Goal: Task Accomplishment & Management: Complete application form

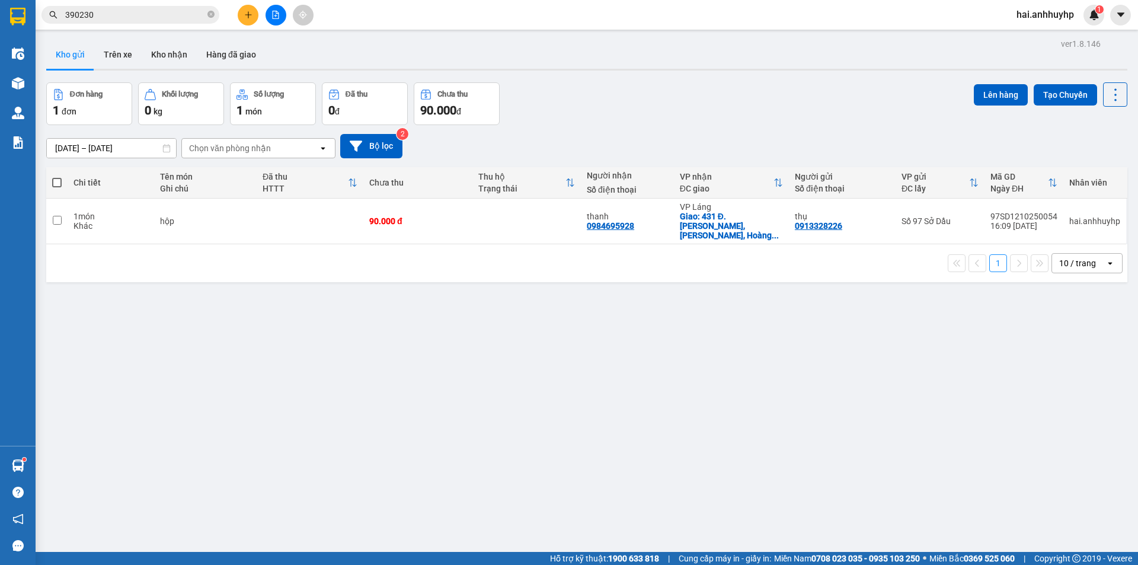
click at [252, 15] on icon "plus" at bounding box center [248, 15] width 8 height 8
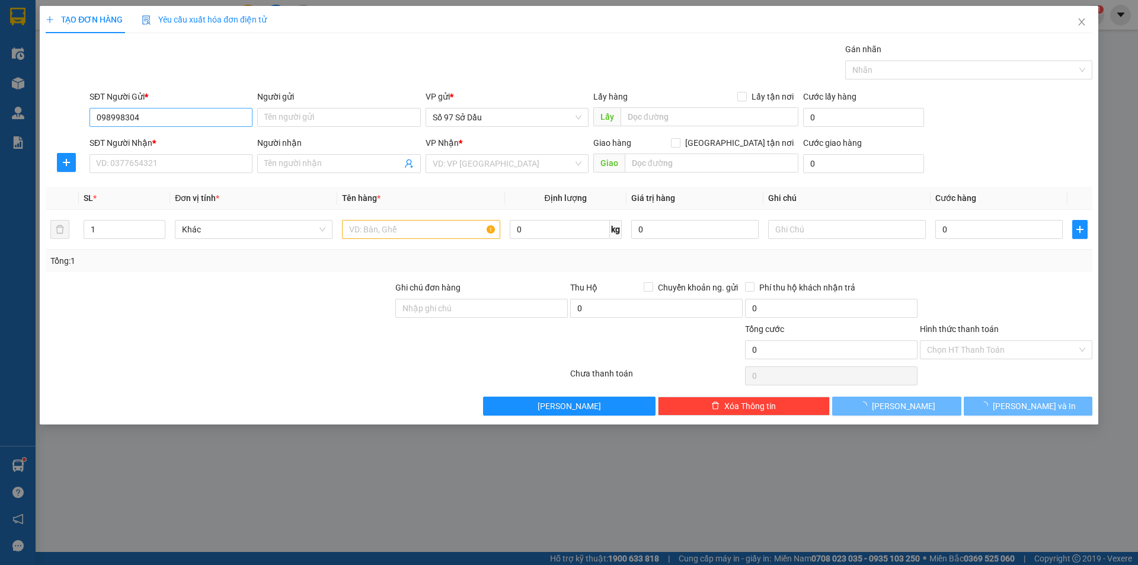
type input "0989983048"
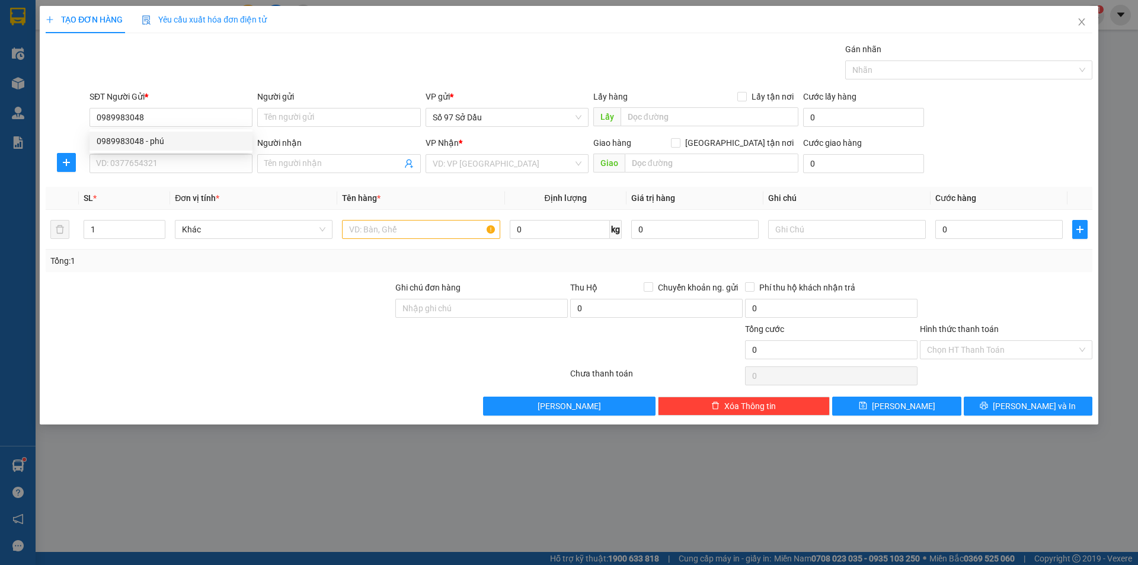
click at [164, 144] on div "0989983048 - phú" at bounding box center [171, 141] width 149 height 13
type input "phú"
type input "0989983048"
click at [151, 167] on input "SĐT Người Nhận *" at bounding box center [170, 163] width 163 height 19
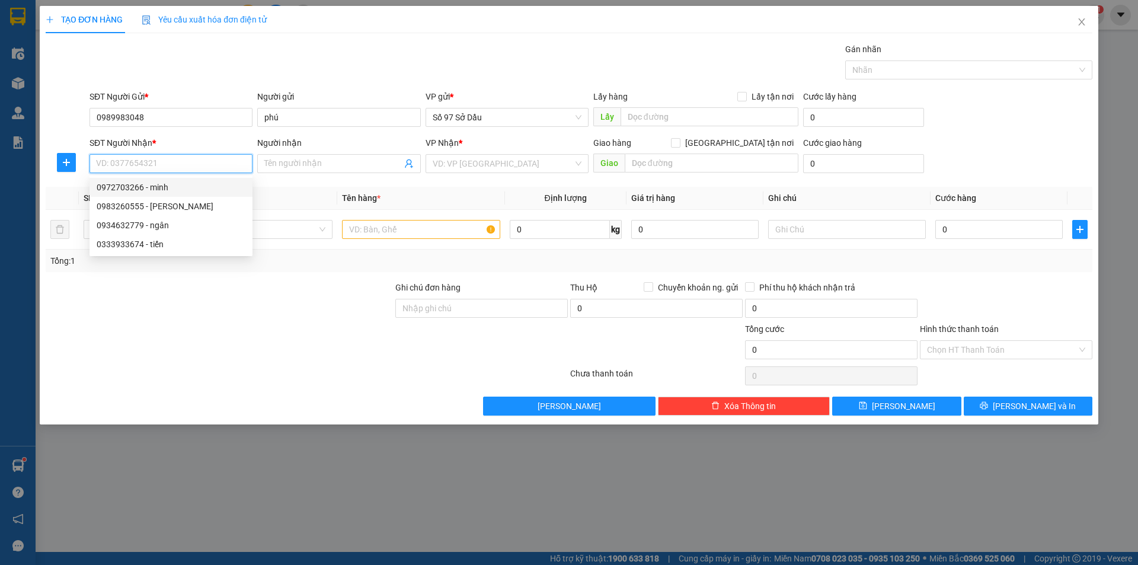
click at [150, 185] on div "0972703266 - minh" at bounding box center [171, 187] width 149 height 13
type input "0972703266"
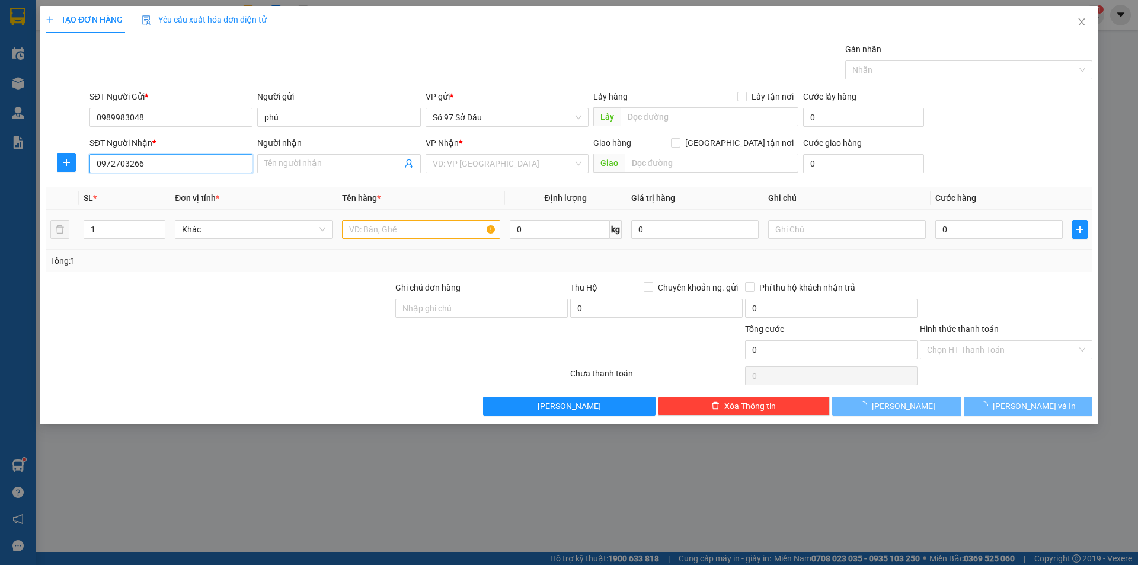
type input "minh"
checkbox input "true"
type input "81 Đ. [PERSON_NAME], [GEOGRAPHIC_DATA], [GEOGRAPHIC_DATA], [GEOGRAPHIC_DATA] 10…"
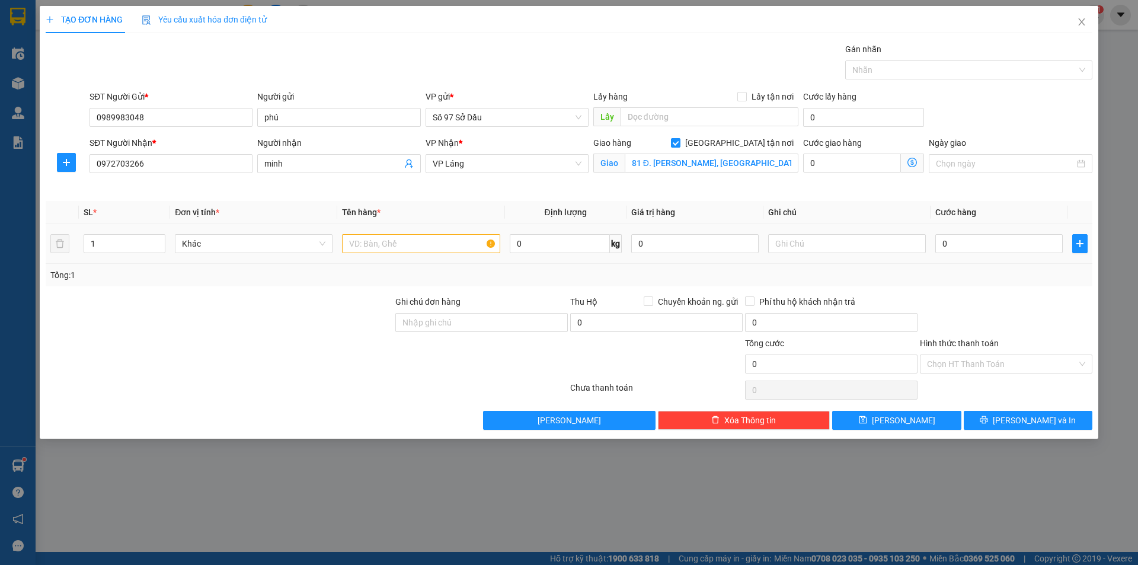
click at [424, 233] on div at bounding box center [421, 244] width 158 height 24
click at [416, 245] on input "text" at bounding box center [421, 243] width 158 height 19
type input "bọc"
click at [909, 161] on icon "dollar-circle" at bounding box center [911, 162] width 9 height 9
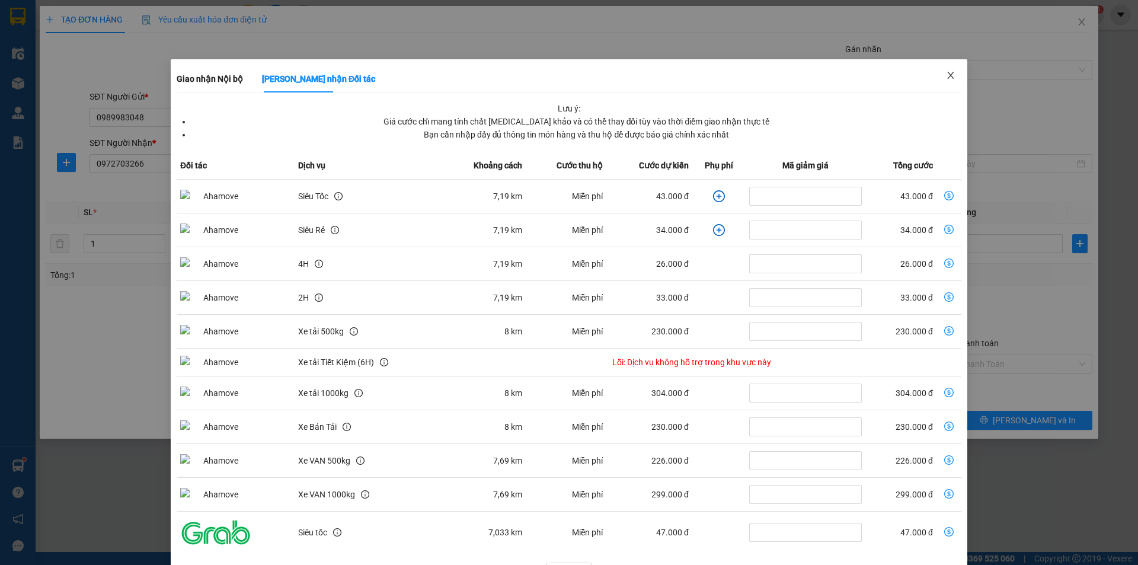
click at [946, 76] on icon "close" at bounding box center [950, 75] width 9 height 9
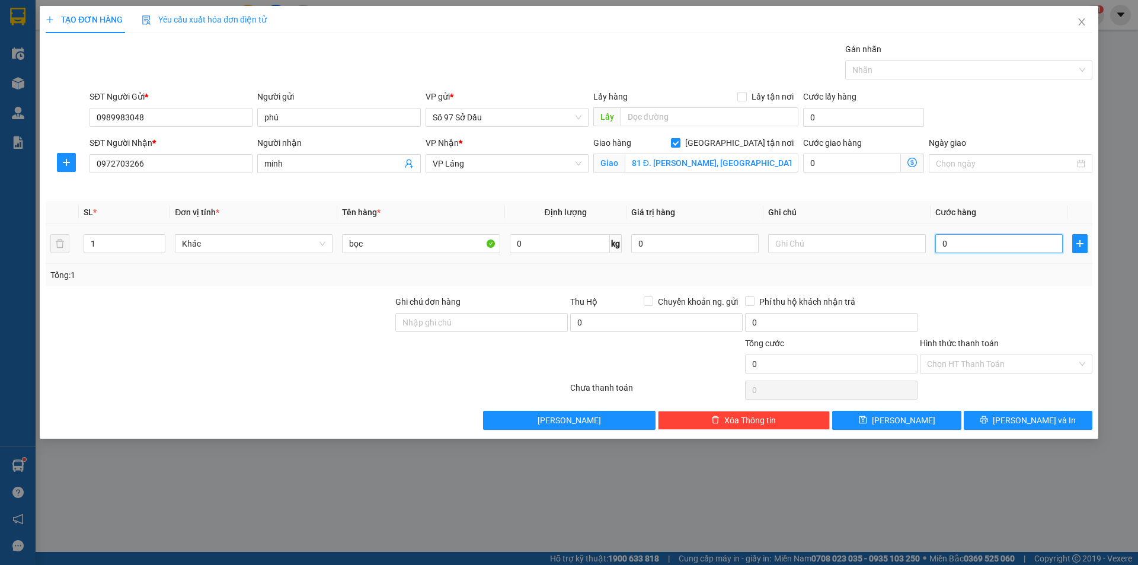
click at [972, 239] on input "0" at bounding box center [998, 243] width 127 height 19
click at [910, 162] on icon "dollar-circle" at bounding box center [911, 162] width 9 height 9
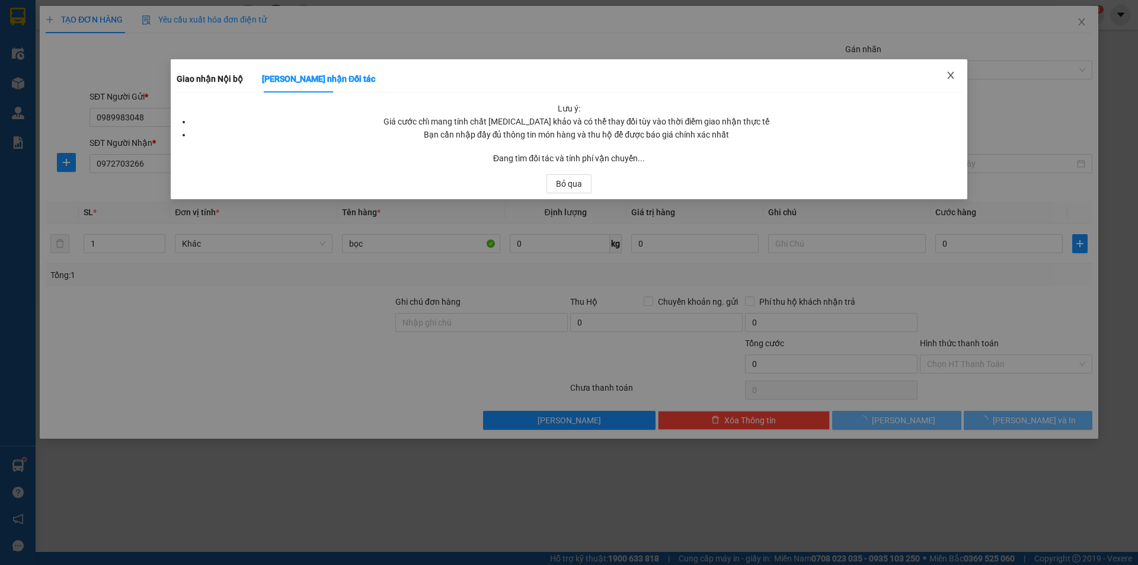
click at [953, 75] on icon "close" at bounding box center [950, 75] width 9 height 9
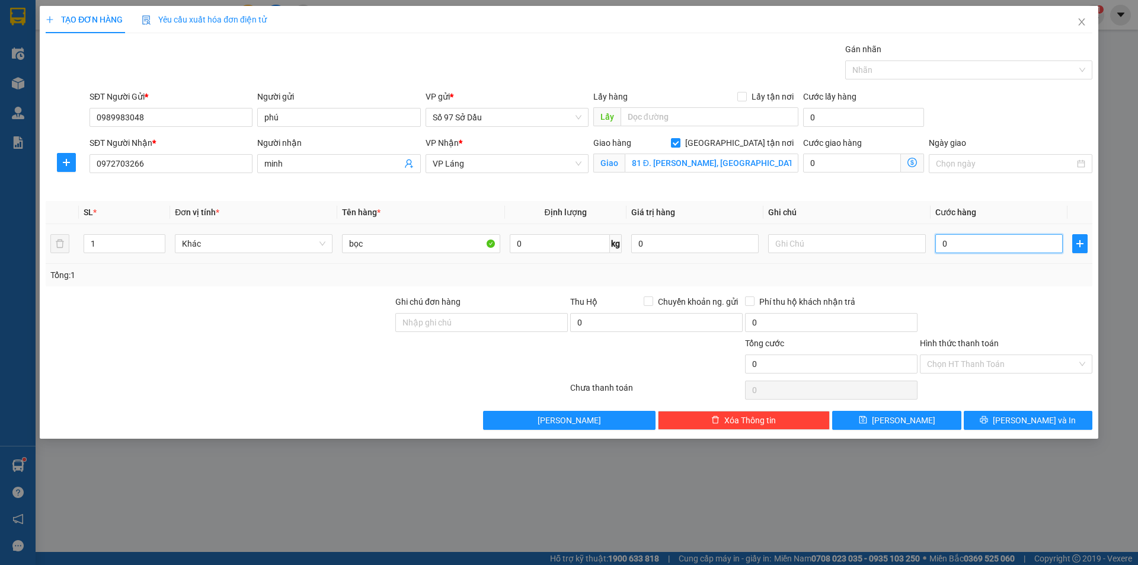
click at [968, 238] on input "0" at bounding box center [998, 243] width 127 height 19
type input "10"
type input "100"
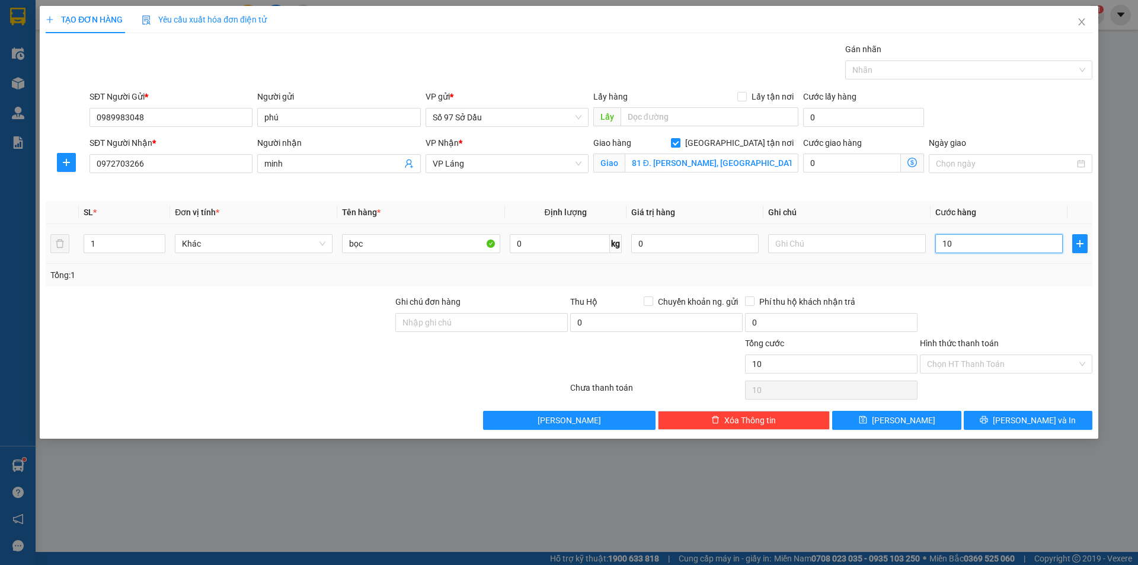
type input "100"
type input "1.000"
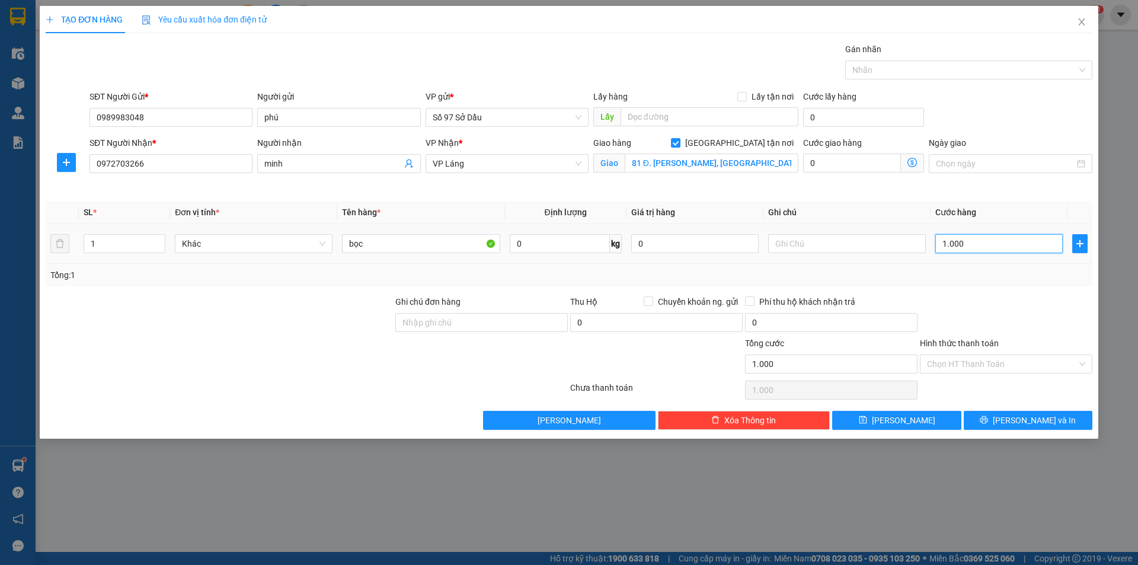
type input "10.000"
type input "100.000"
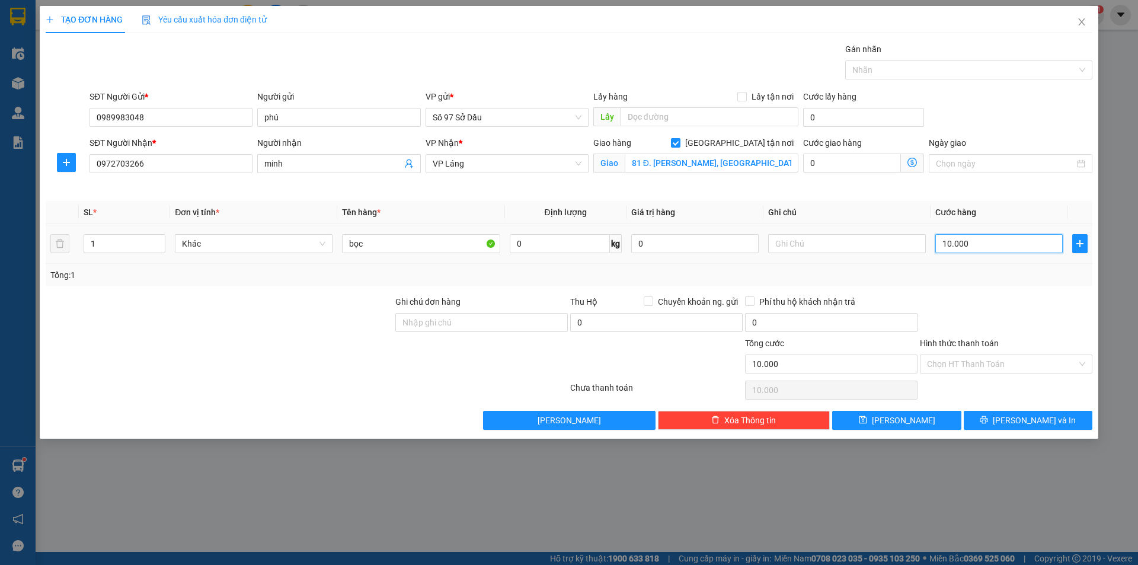
type input "100.000"
click at [983, 363] on input "Hình thức thanh toán" at bounding box center [1002, 364] width 150 height 18
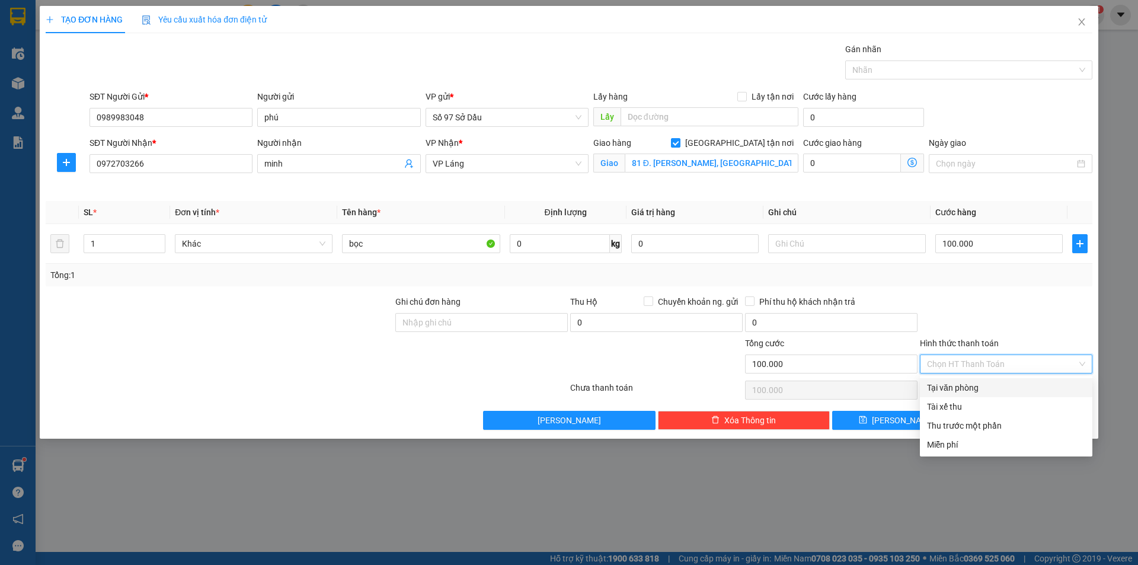
click at [981, 384] on div "Tại văn phòng" at bounding box center [1006, 387] width 158 height 13
type input "0"
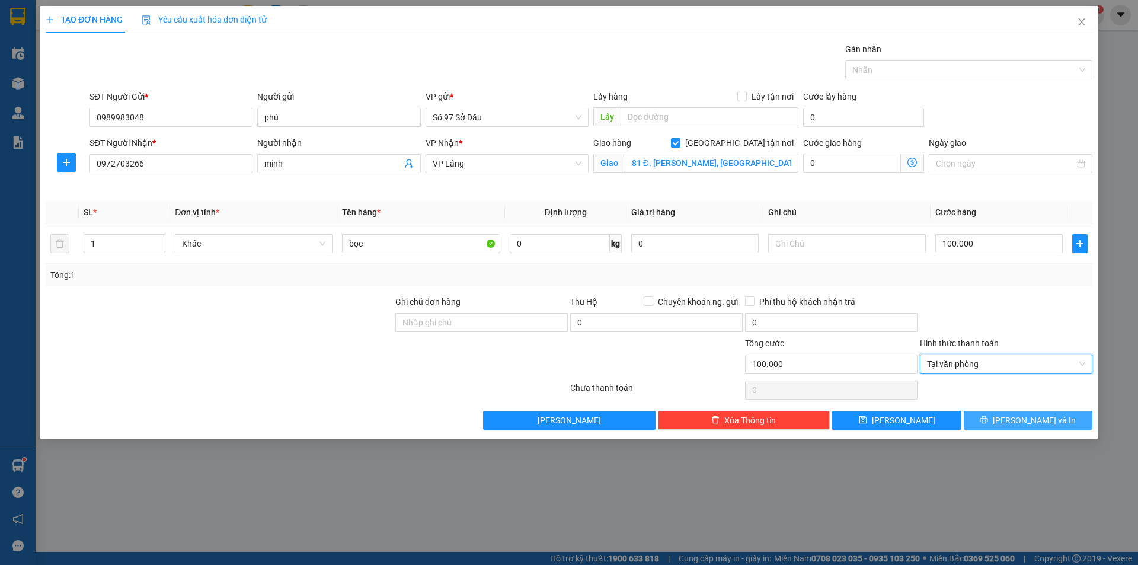
click at [981, 419] on button "[PERSON_NAME] và In" at bounding box center [1027, 420] width 129 height 19
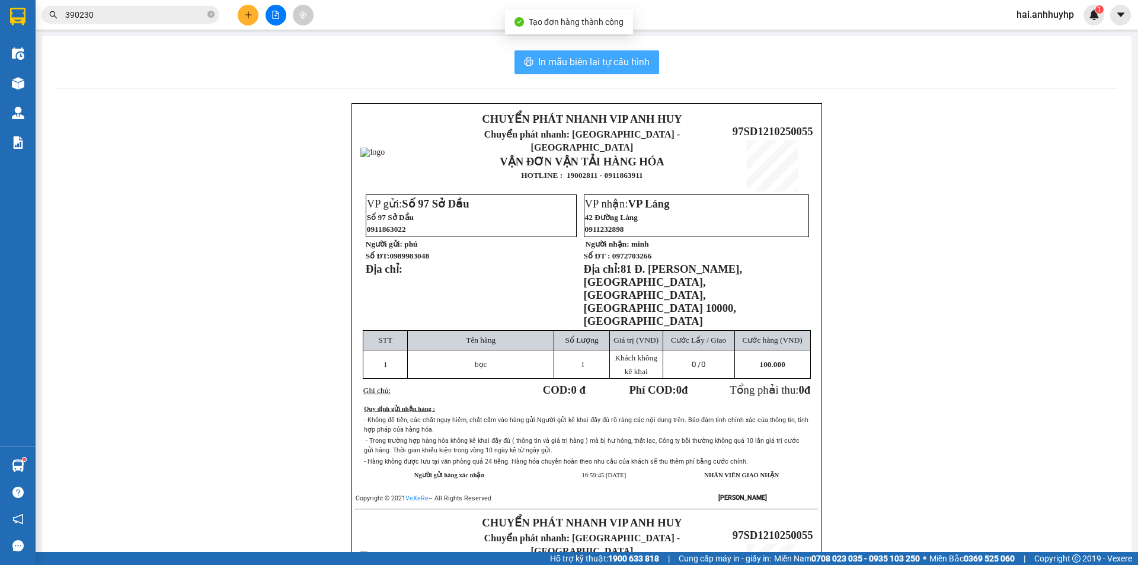
click at [614, 67] on span "In mẫu biên lai tự cấu hình" at bounding box center [593, 62] width 111 height 15
